Goal: Task Accomplishment & Management: Manage account settings

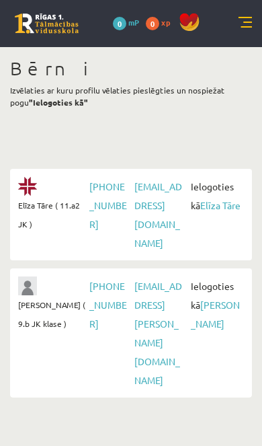
click at [217, 298] on link "[PERSON_NAME]" at bounding box center [215, 313] width 49 height 31
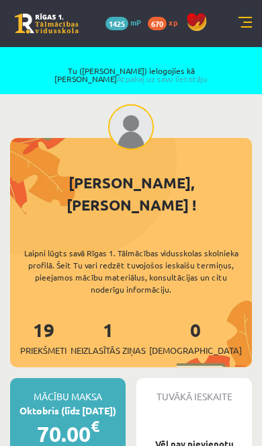
click at [206, 73] on link "Atpakaļ uz savu lietotāju" at bounding box center [162, 78] width 91 height 11
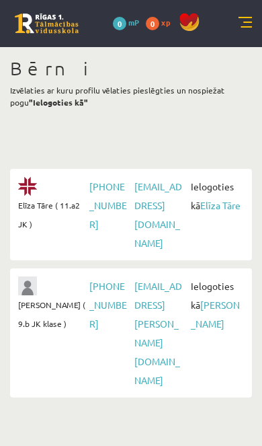
click at [200, 211] on link "Elīza Tāre" at bounding box center [220, 205] width 40 height 12
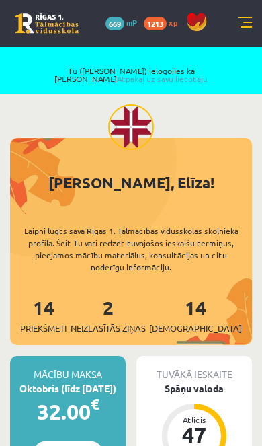
click at [208, 73] on link "Atpakaļ uz savu lietotāju" at bounding box center [162, 78] width 91 height 11
